Goal: Check status: Check status

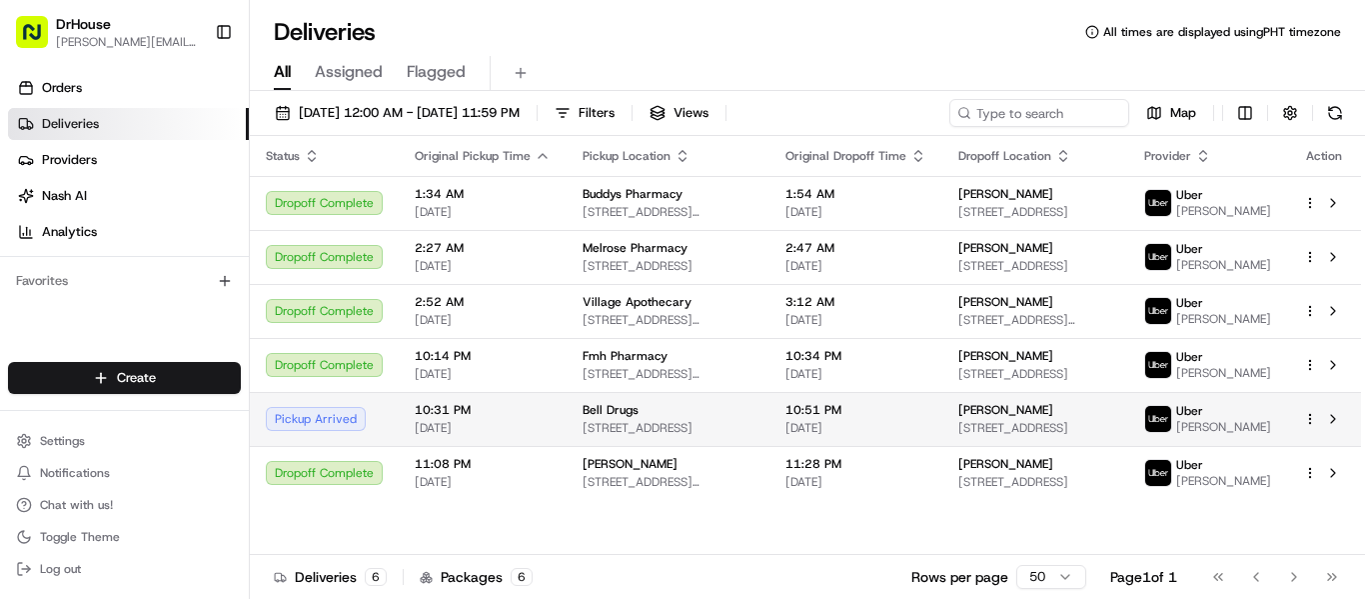
click at [1012, 416] on span "[PERSON_NAME]" at bounding box center [1005, 410] width 95 height 16
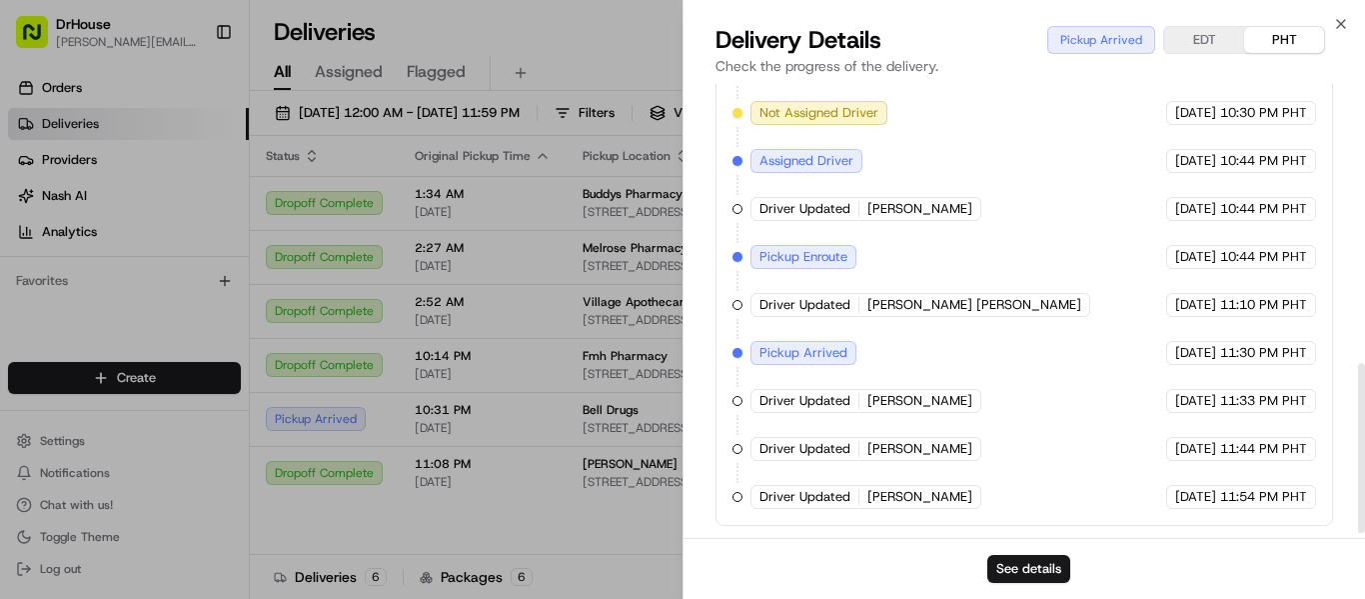
scroll to position [762, 0]
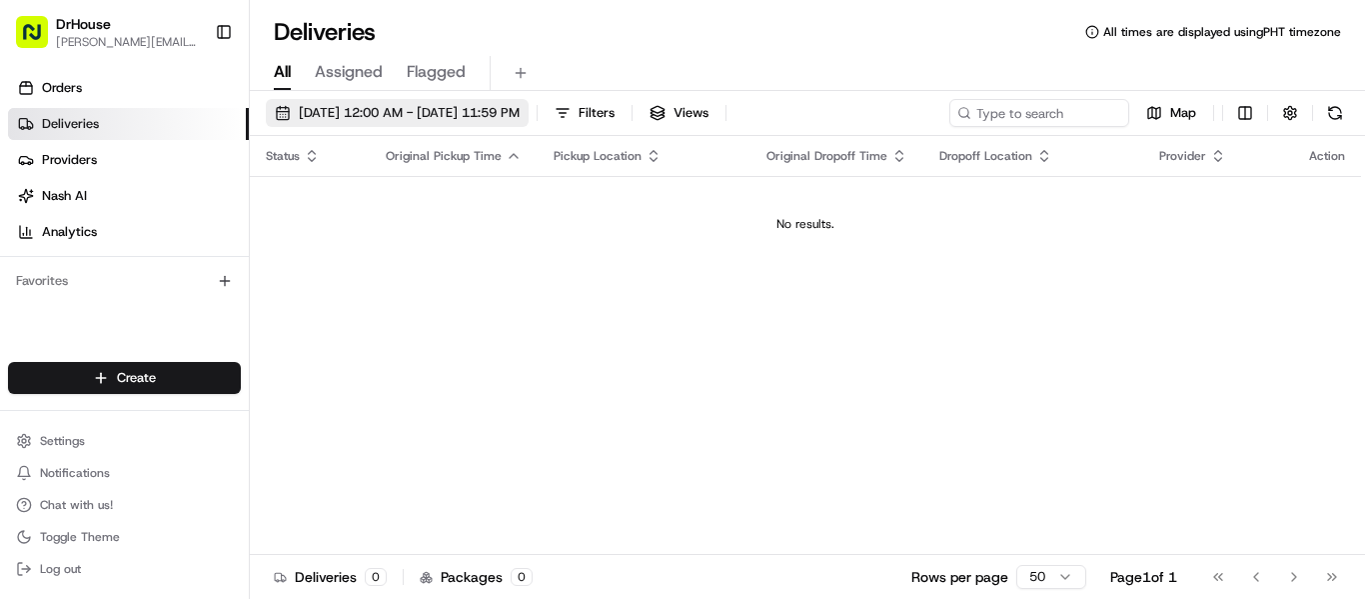
click at [497, 112] on span "[DATE] 12:00 AM - [DATE] 11:59 PM" at bounding box center [409, 113] width 221 height 18
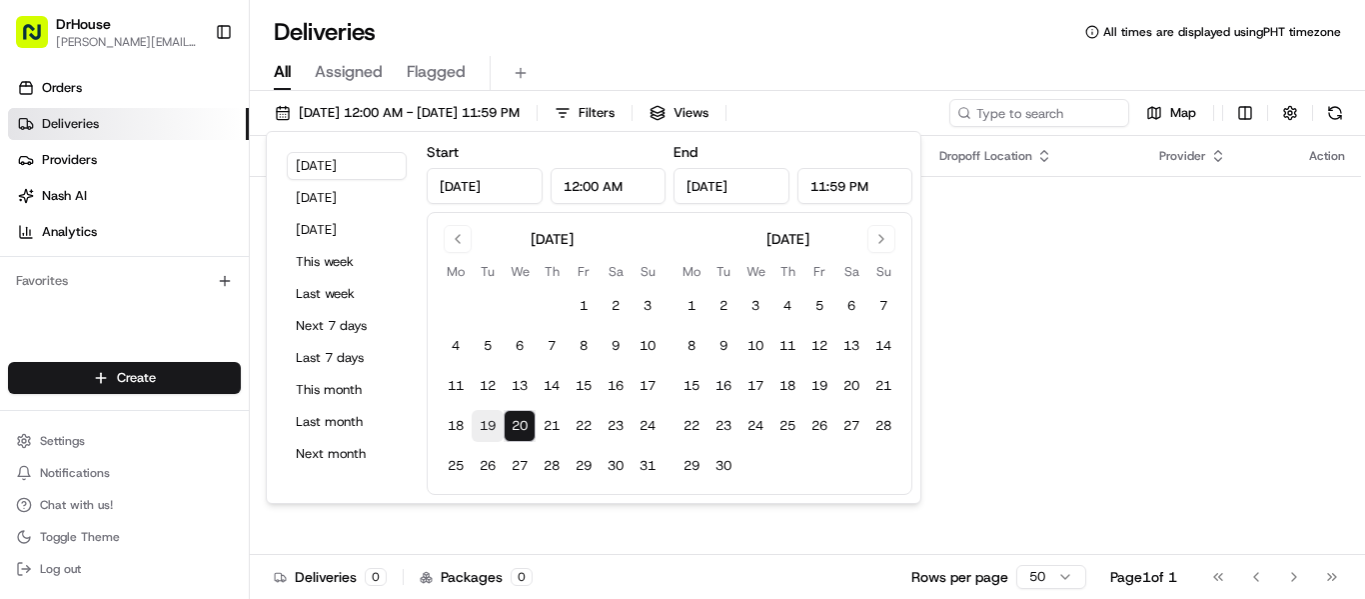
click at [497, 417] on button "19" at bounding box center [488, 426] width 32 height 32
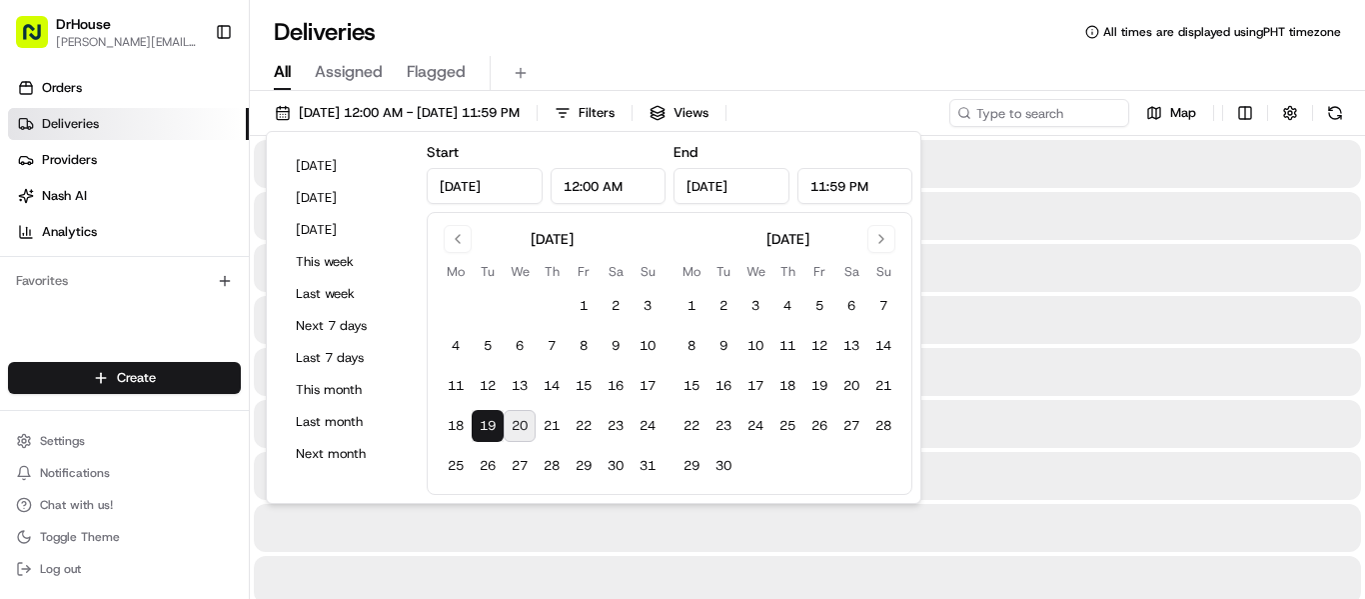
type input "[DATE]"
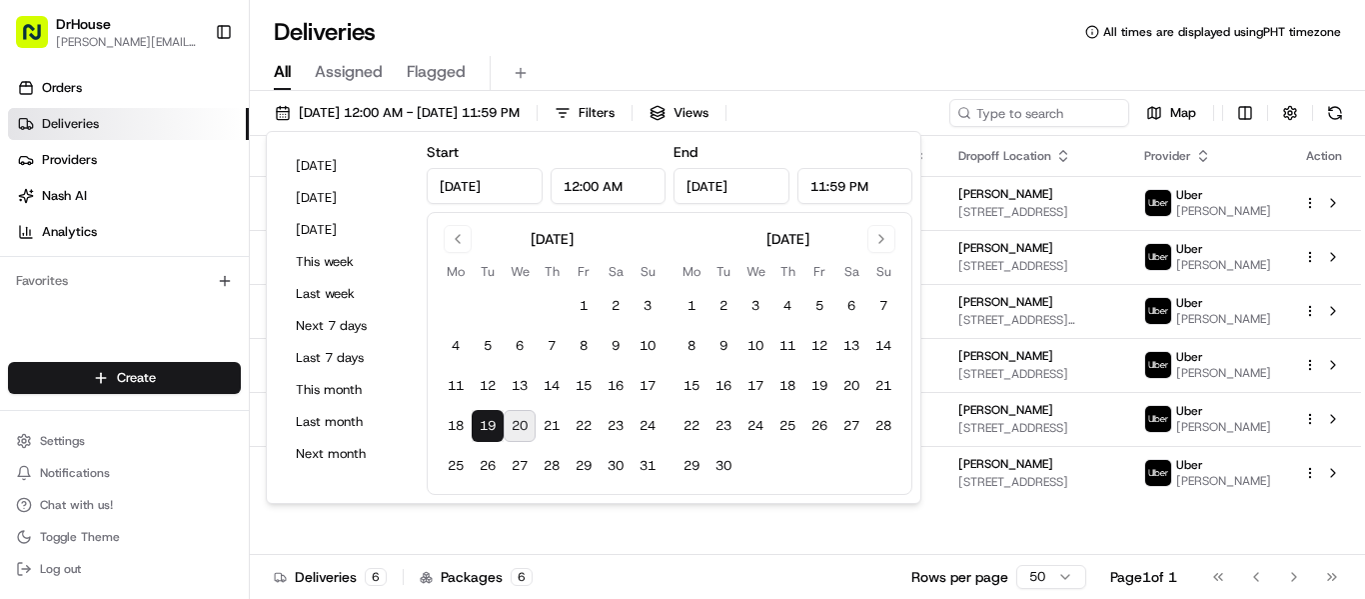
click at [973, 62] on div "All Assigned Flagged" at bounding box center [807, 73] width 1115 height 35
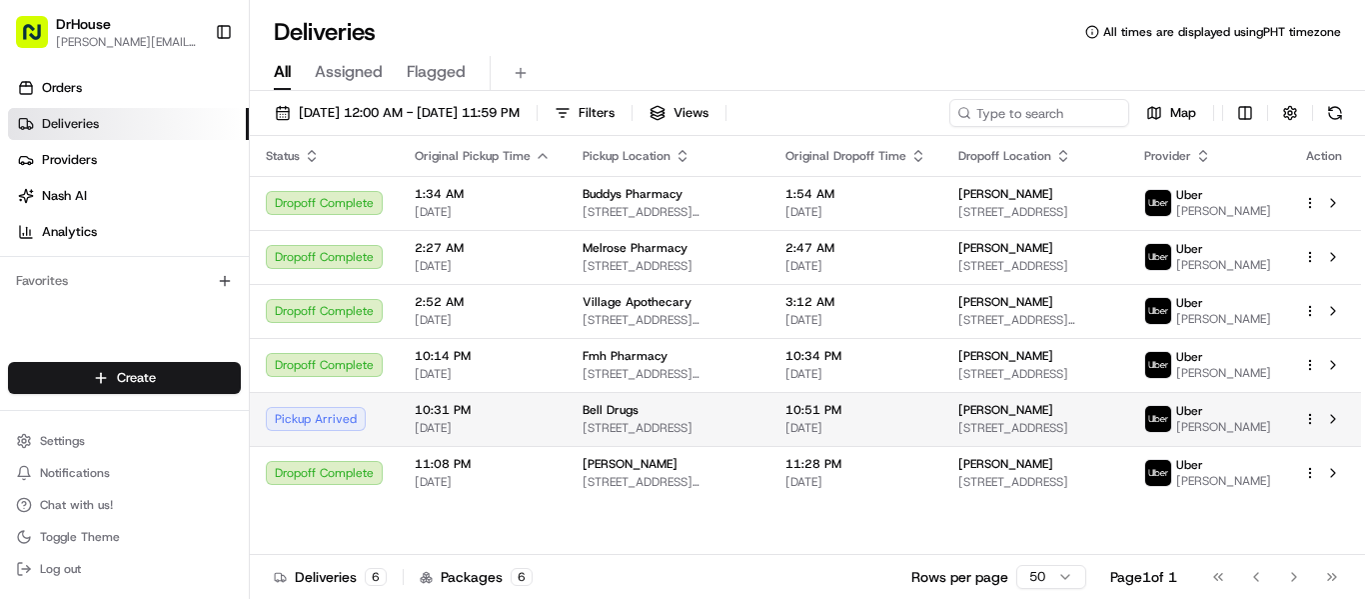
click at [751, 418] on div "Bell Drugs" at bounding box center [668, 410] width 171 height 16
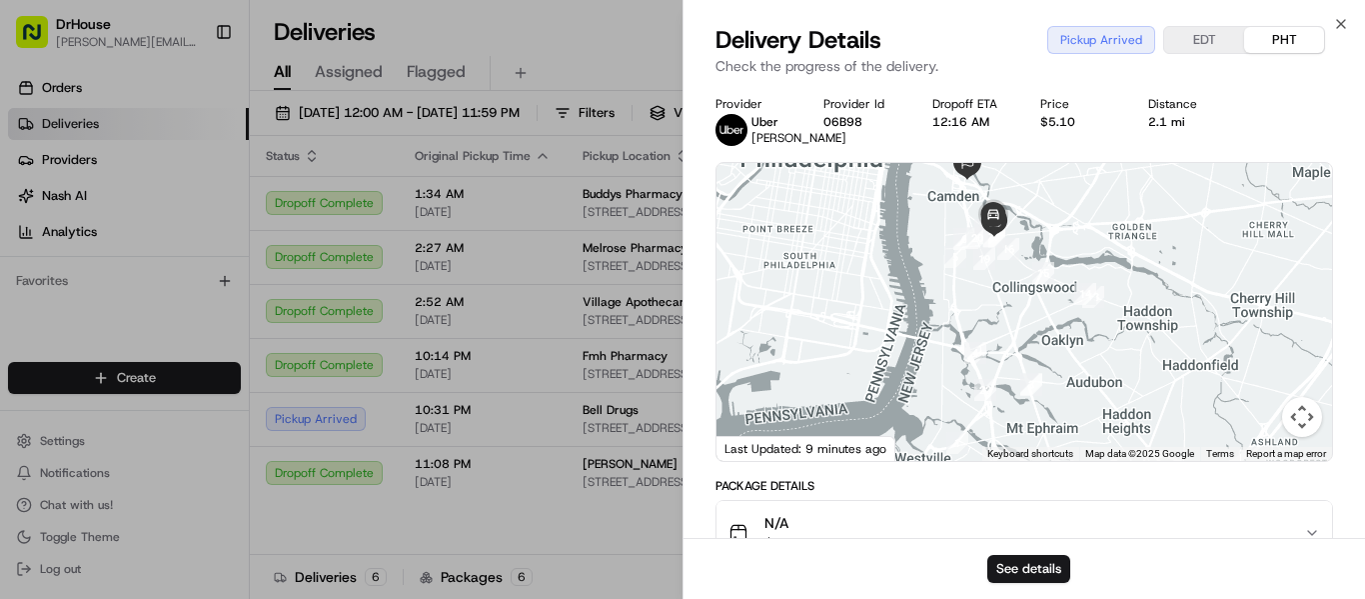
click at [1000, 236] on img at bounding box center [993, 216] width 40 height 40
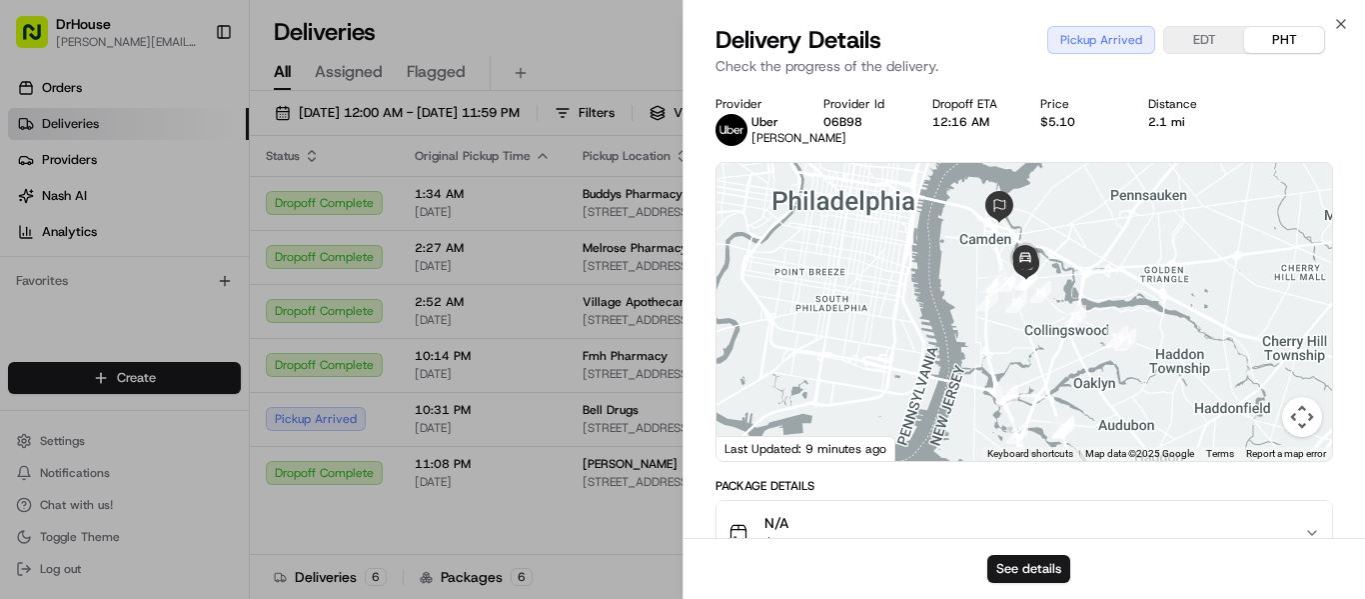
drag, startPoint x: 1022, startPoint y: 230, endPoint x: 1056, endPoint y: 276, distance: 57.2
click at [1056, 276] on div at bounding box center [1025, 312] width 616 height 298
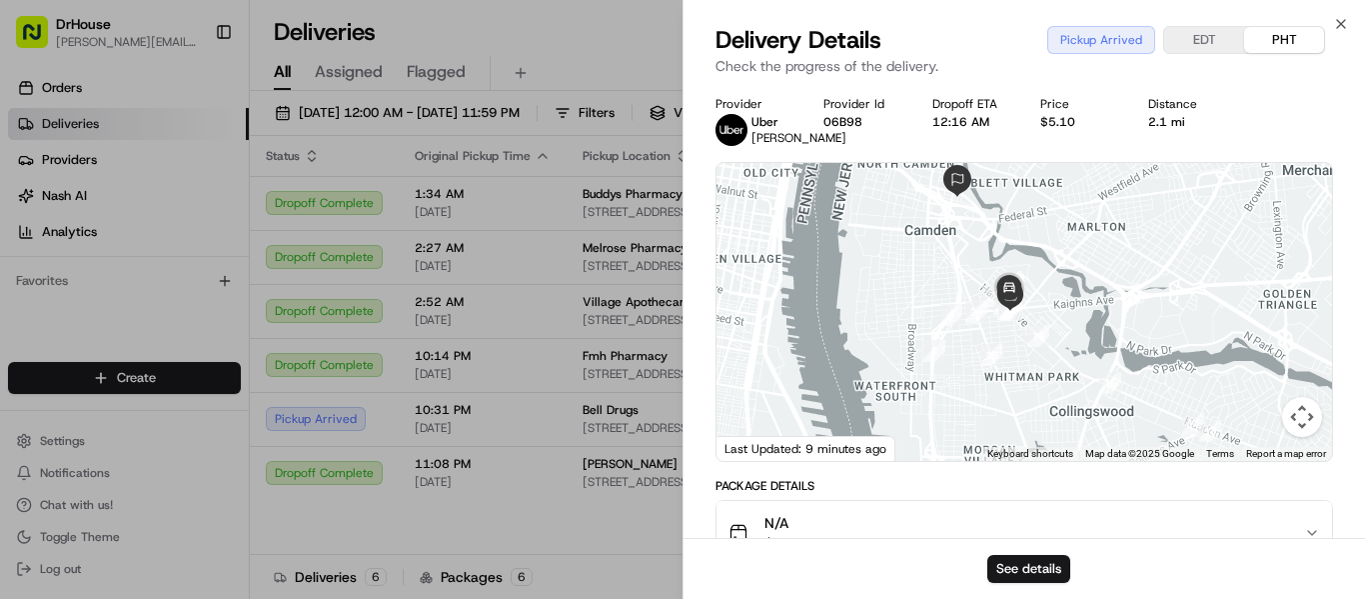
drag, startPoint x: 1056, startPoint y: 276, endPoint x: 1079, endPoint y: 290, distance: 26.9
click at [1079, 290] on div at bounding box center [1025, 312] width 616 height 298
click at [957, 197] on img at bounding box center [957, 181] width 32 height 32
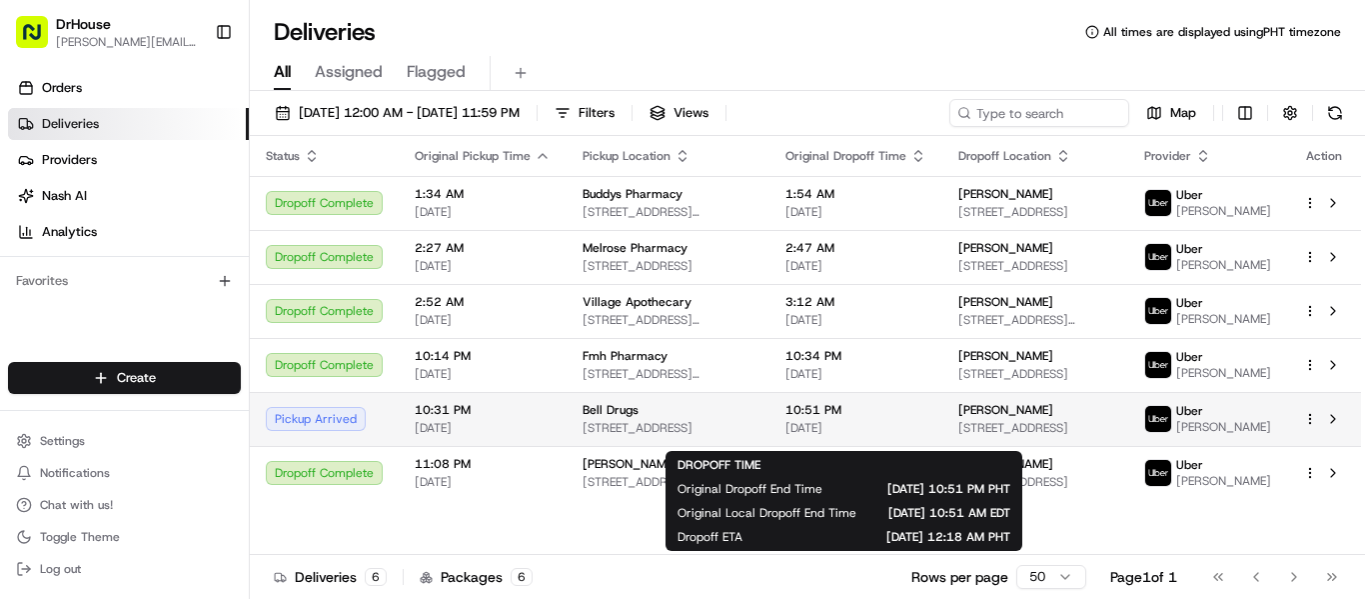
click at [874, 436] on span "[DATE]" at bounding box center [856, 428] width 141 height 16
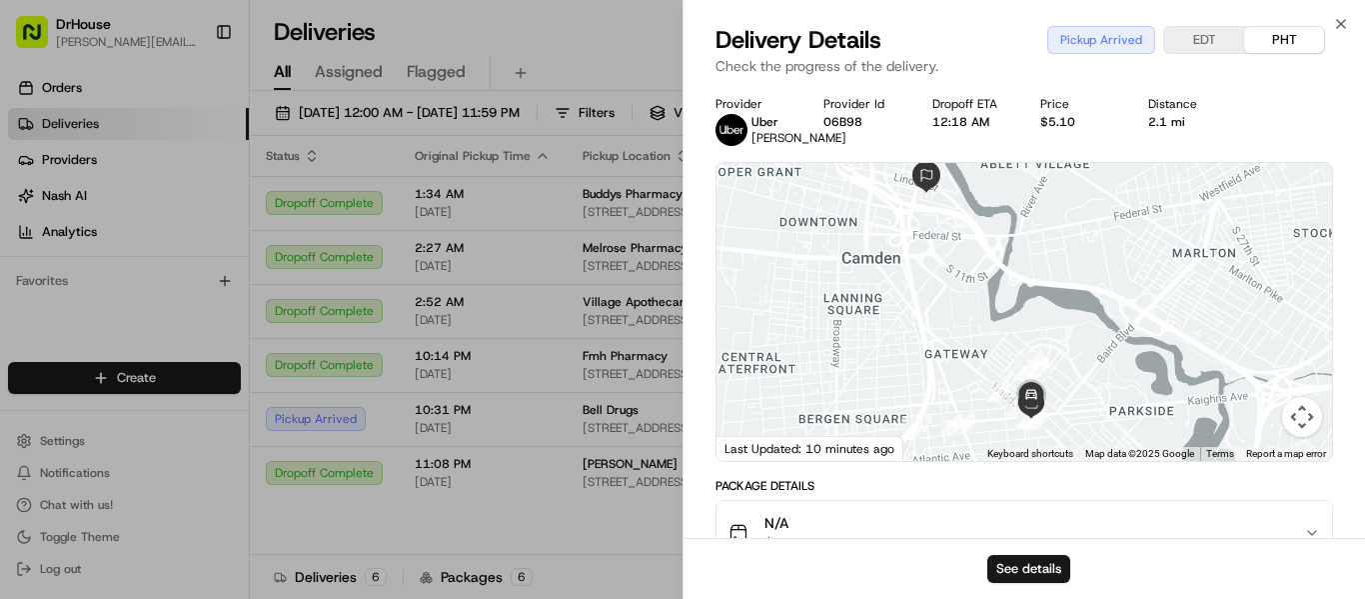
drag, startPoint x: 988, startPoint y: 264, endPoint x: 1076, endPoint y: 523, distance: 273.4
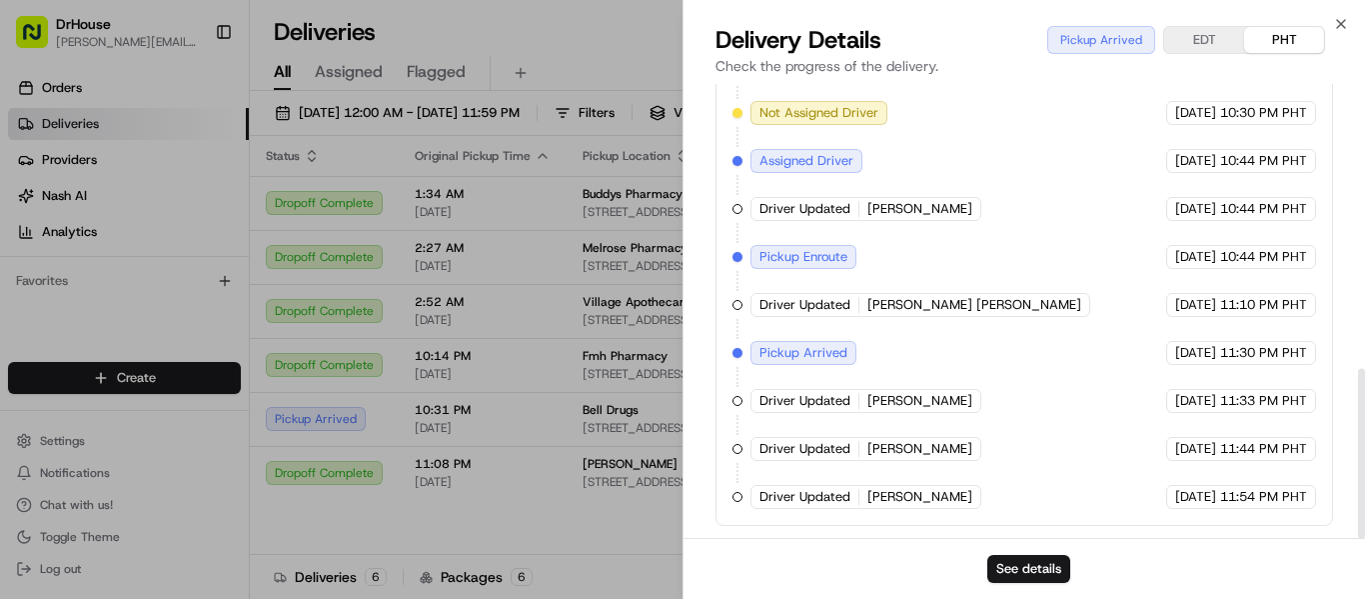
scroll to position [762, 0]
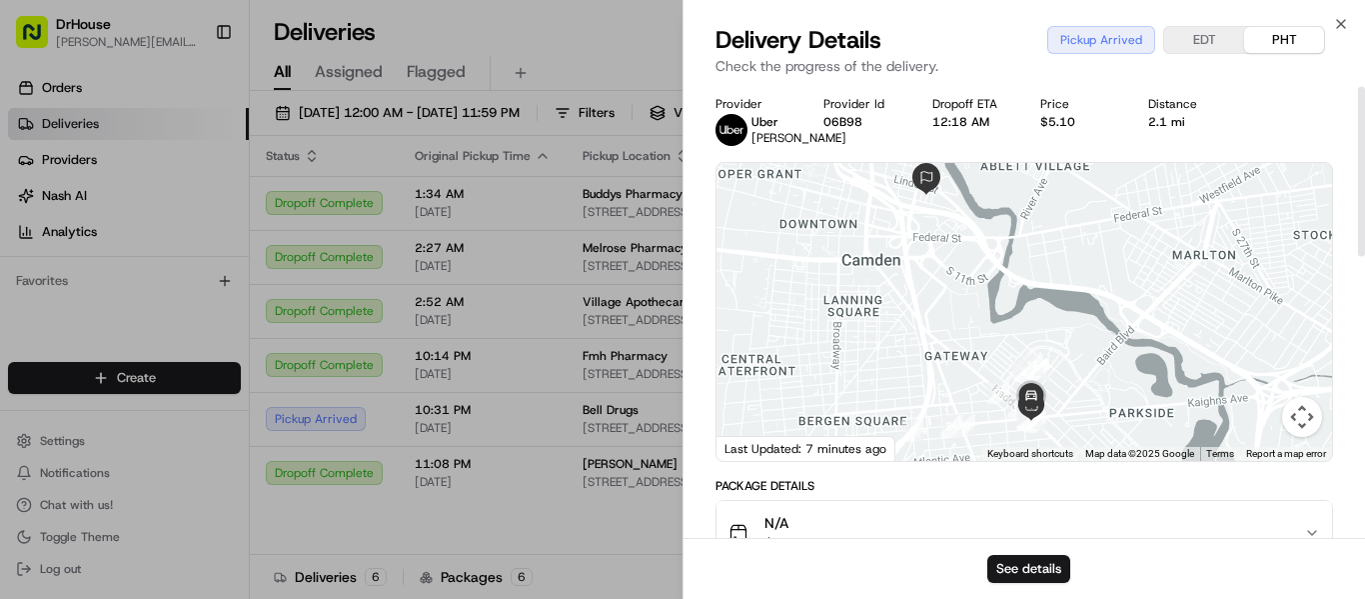
scroll to position [7, 0]
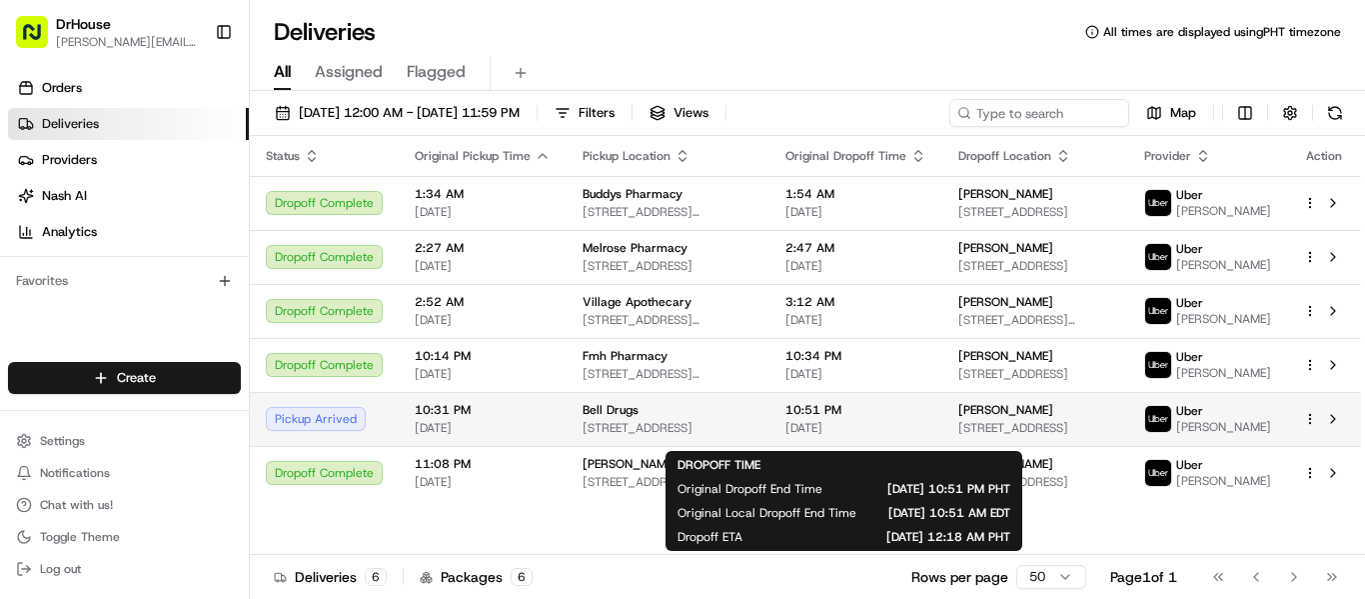
click at [912, 418] on span "10:51 PM" at bounding box center [856, 410] width 141 height 16
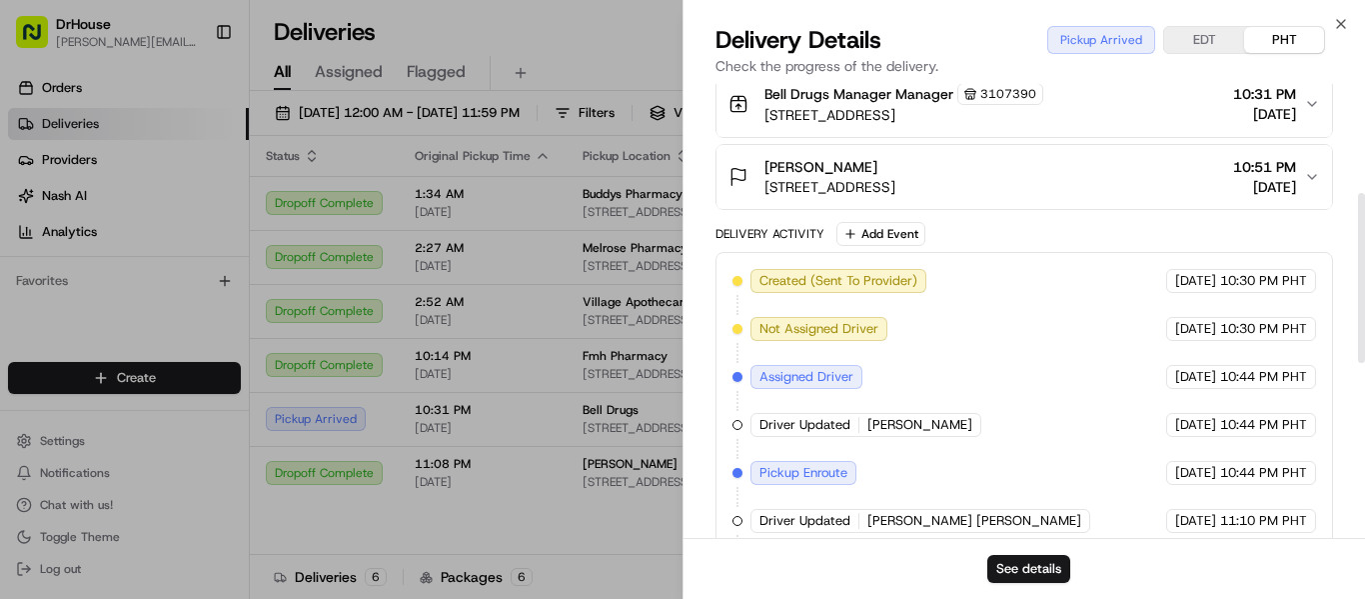
scroll to position [0, 0]
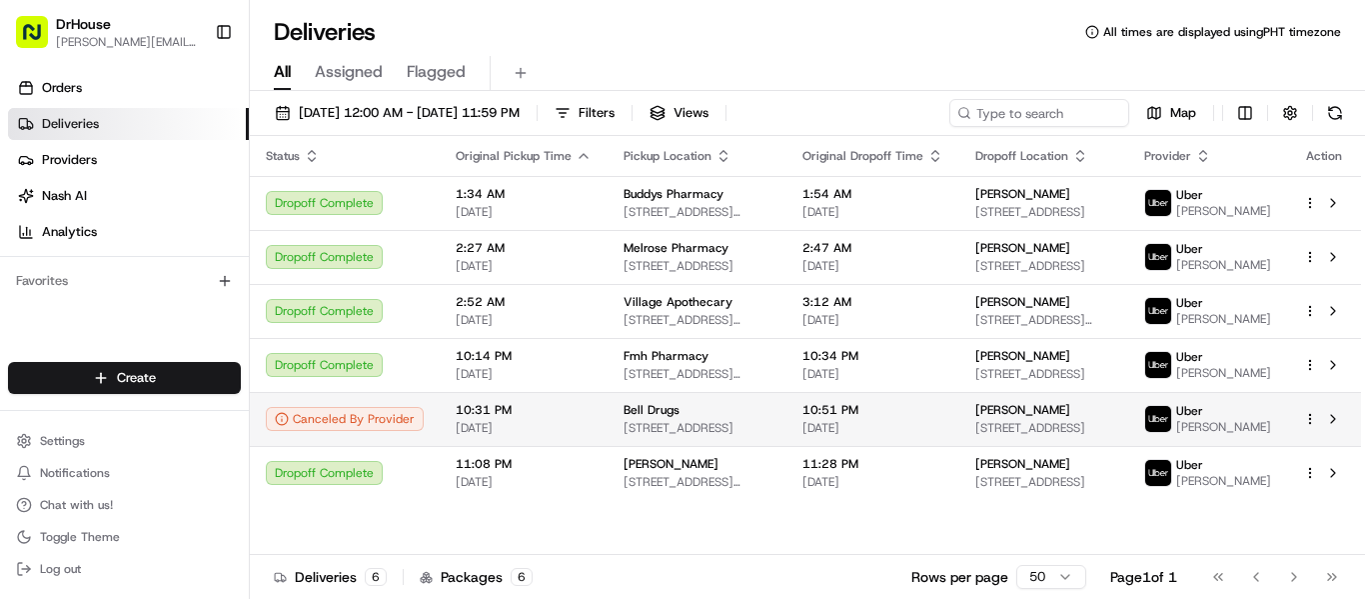
click at [611, 433] on td "Bell Drugs [STREET_ADDRESS]" at bounding box center [697, 419] width 179 height 54
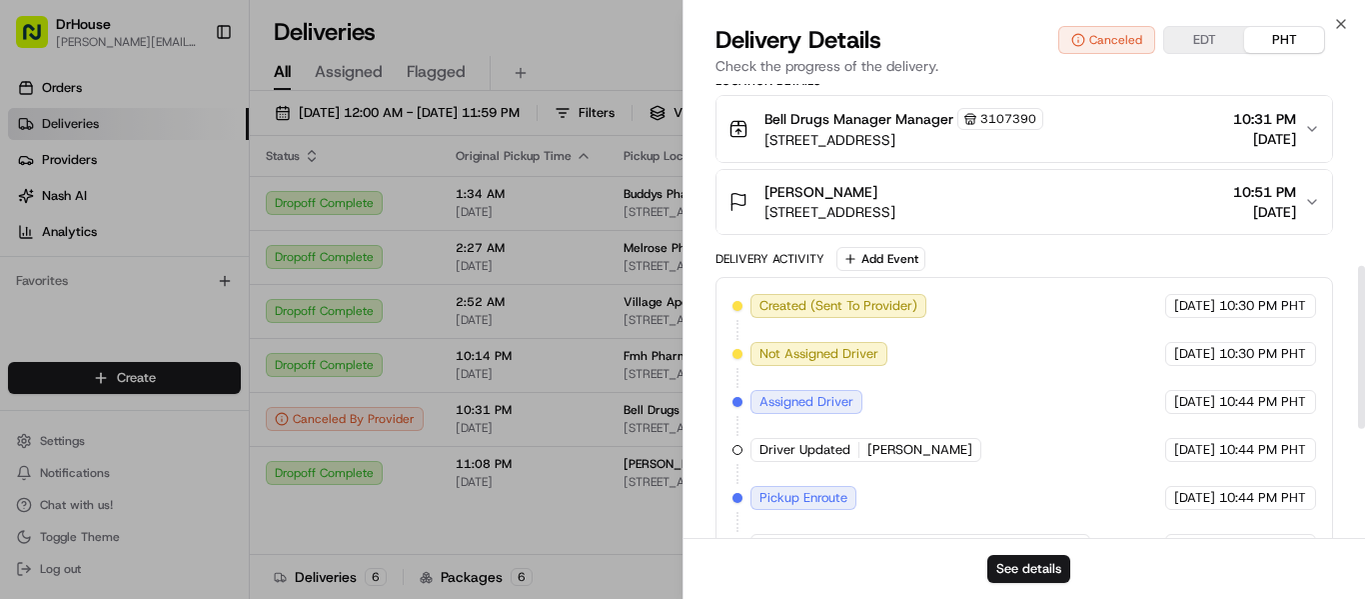
scroll to position [507, 0]
click at [1095, 257] on div "Package Details N/A $25.00 Location Details Bell Drugs Manager Manager 3107390 …" at bounding box center [1025, 392] width 618 height 842
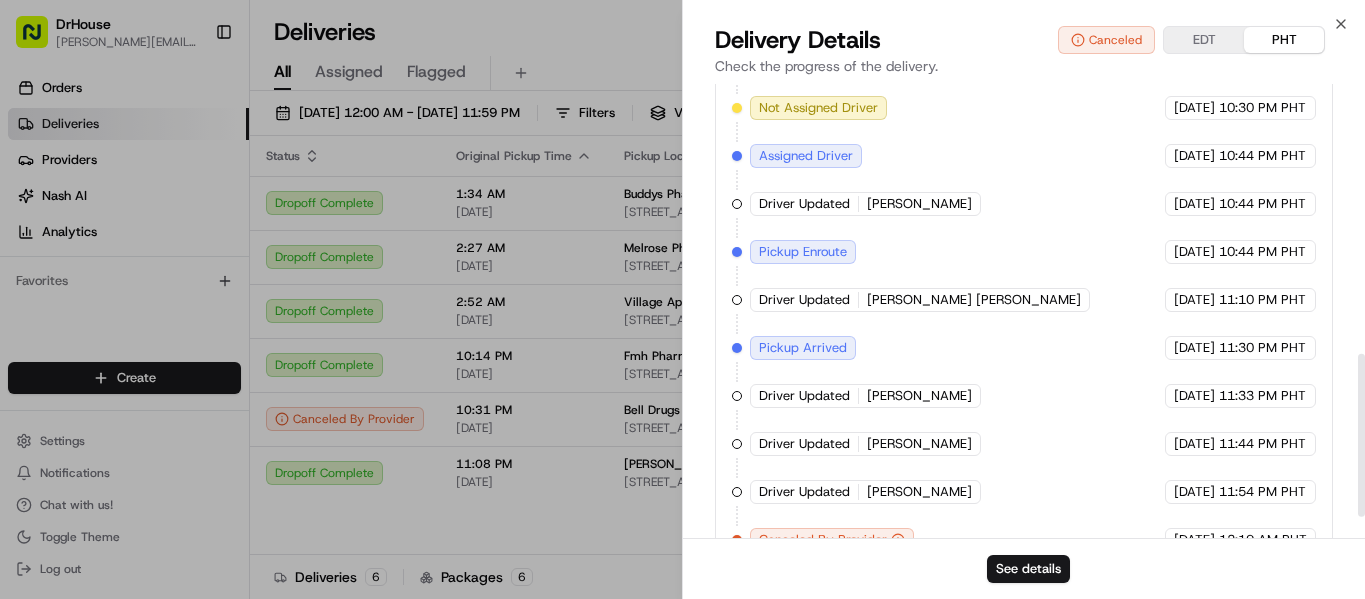
scroll to position [810, 0]
